Goal: Task Accomplishment & Management: Complete application form

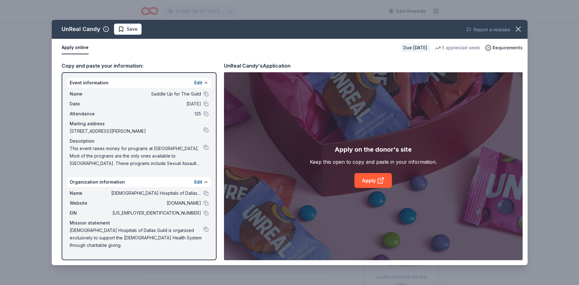
scroll to position [126, 0]
click at [372, 176] on link "Apply" at bounding box center [372, 180] width 37 height 15
click at [367, 181] on link "Apply" at bounding box center [372, 180] width 37 height 15
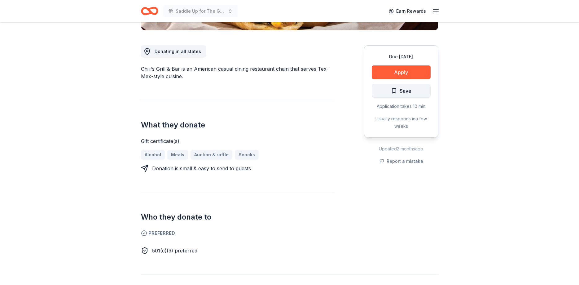
scroll to position [158, 0]
click at [403, 74] on button "Apply" at bounding box center [401, 72] width 59 height 14
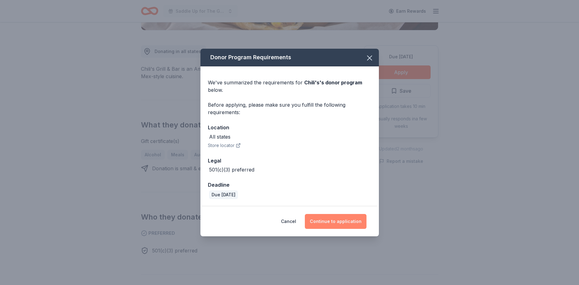
drag, startPoint x: 332, startPoint y: 219, endPoint x: 335, endPoint y: 214, distance: 6.1
click at [332, 218] on button "Continue to application" at bounding box center [336, 221] width 62 height 15
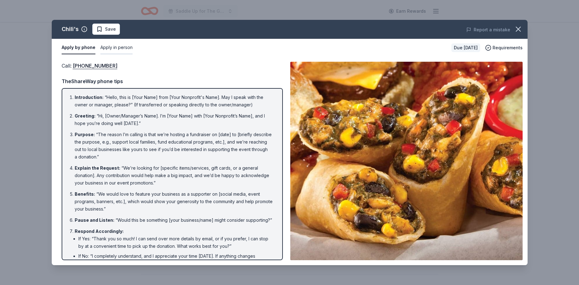
click at [115, 46] on button "Apply in person" at bounding box center [116, 47] width 32 height 13
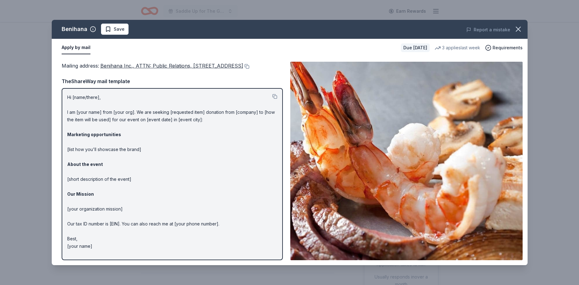
scroll to position [95, 0]
click at [521, 30] on icon "button" at bounding box center [518, 29] width 9 height 9
